Goal: Complete application form

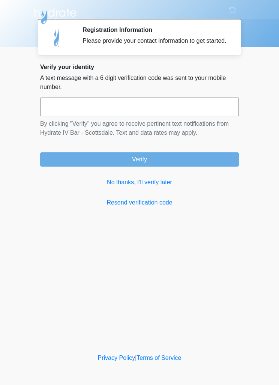
click at [51, 116] on input "text" at bounding box center [139, 107] width 199 height 19
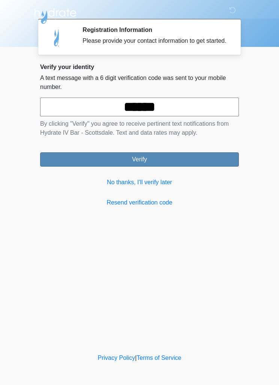
click at [227, 167] on button "Verify" at bounding box center [139, 159] width 199 height 14
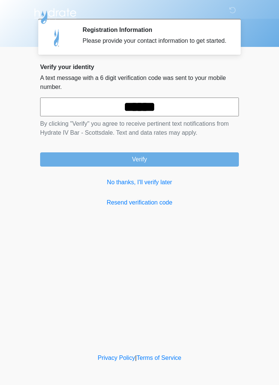
click at [214, 116] on input "******" at bounding box center [139, 107] width 199 height 19
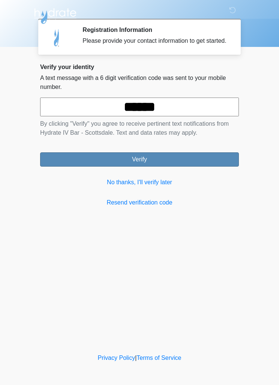
type input "******"
click at [223, 164] on button "Verify" at bounding box center [139, 159] width 199 height 14
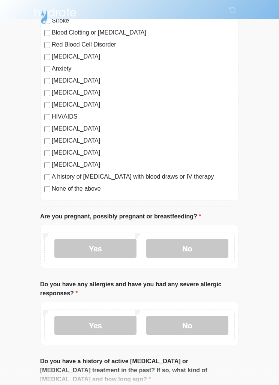
scroll to position [117, 0]
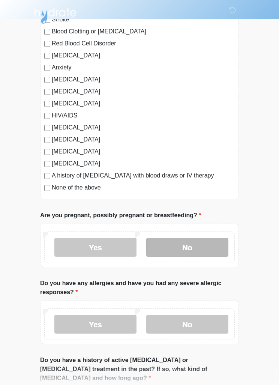
click at [210, 247] on label "No" at bounding box center [187, 248] width 82 height 19
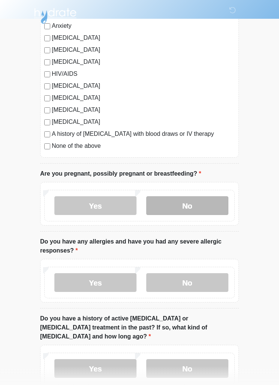
scroll to position [159, 0]
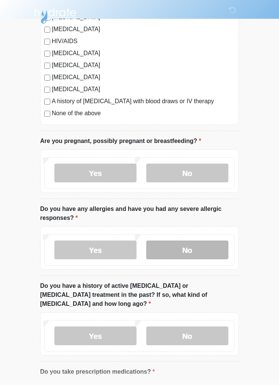
click at [213, 252] on label "No" at bounding box center [187, 250] width 82 height 19
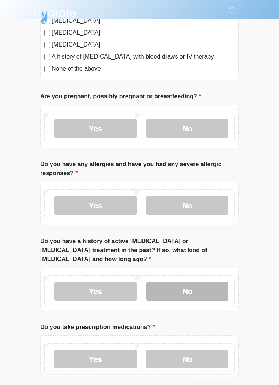
click at [210, 291] on label "No" at bounding box center [187, 291] width 82 height 19
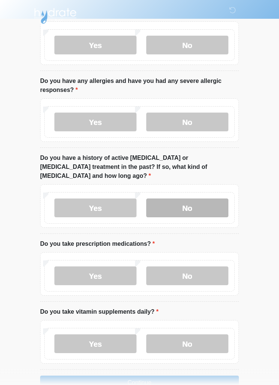
scroll to position [331, 0]
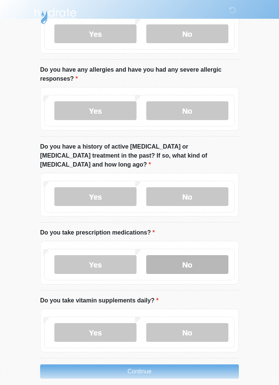
click at [212, 257] on label "No" at bounding box center [187, 264] width 82 height 19
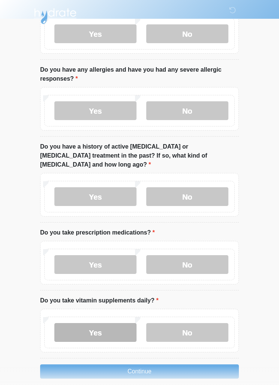
click at [88, 323] on label "Yes" at bounding box center [95, 332] width 82 height 19
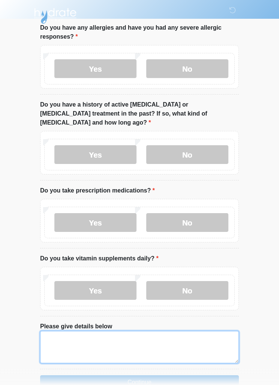
click at [186, 332] on textarea "Please give details below" at bounding box center [139, 348] width 199 height 32
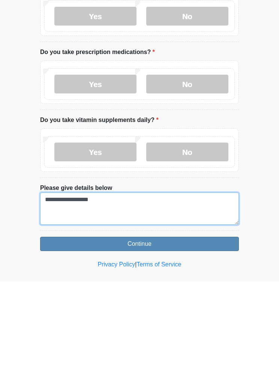
type textarea "**********"
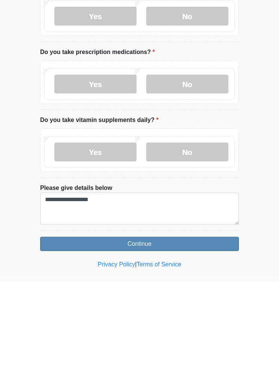
click at [214, 341] on button "Continue" at bounding box center [139, 348] width 199 height 14
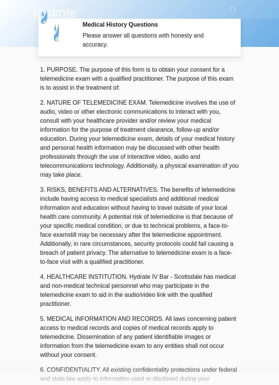
scroll to position [0, 0]
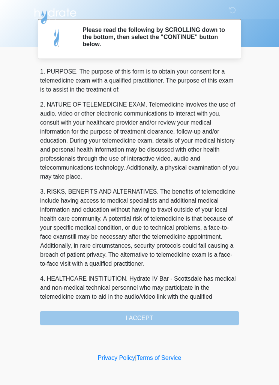
click at [204, 320] on div "1. PURPOSE. The purpose of this form is to obtain your consent for a telemedici…" at bounding box center [139, 196] width 199 height 258
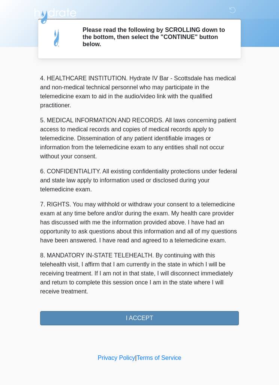
click at [188, 316] on button "I ACCEPT" at bounding box center [139, 318] width 199 height 14
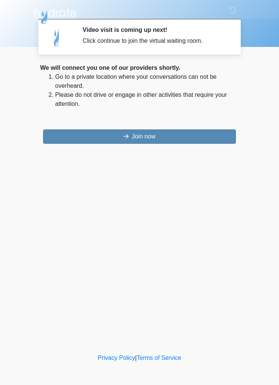
click at [73, 137] on button "Join now" at bounding box center [139, 137] width 193 height 14
